Goal: Find specific page/section: Find specific page/section

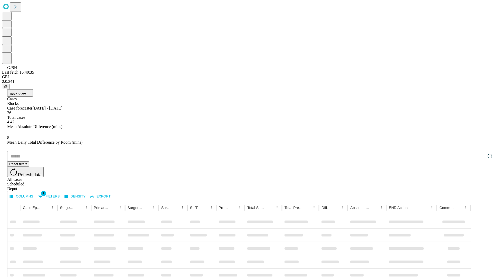
click at [479, 187] on div "Depot" at bounding box center [251, 189] width 489 height 5
